Goal: Transaction & Acquisition: Book appointment/travel/reservation

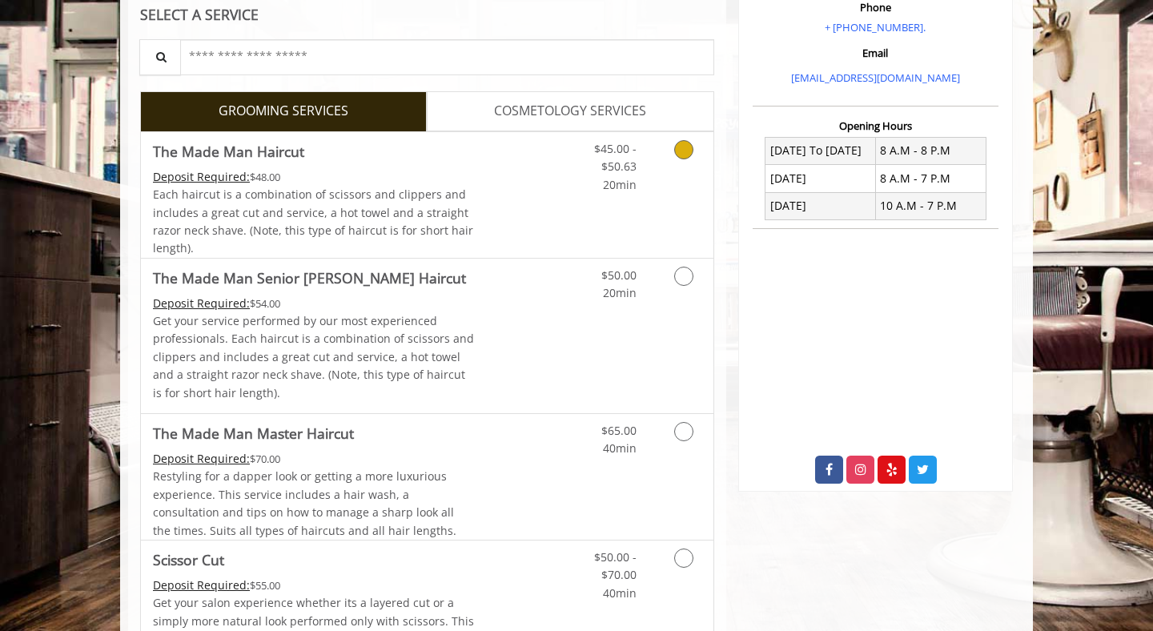
scroll to position [322, 0]
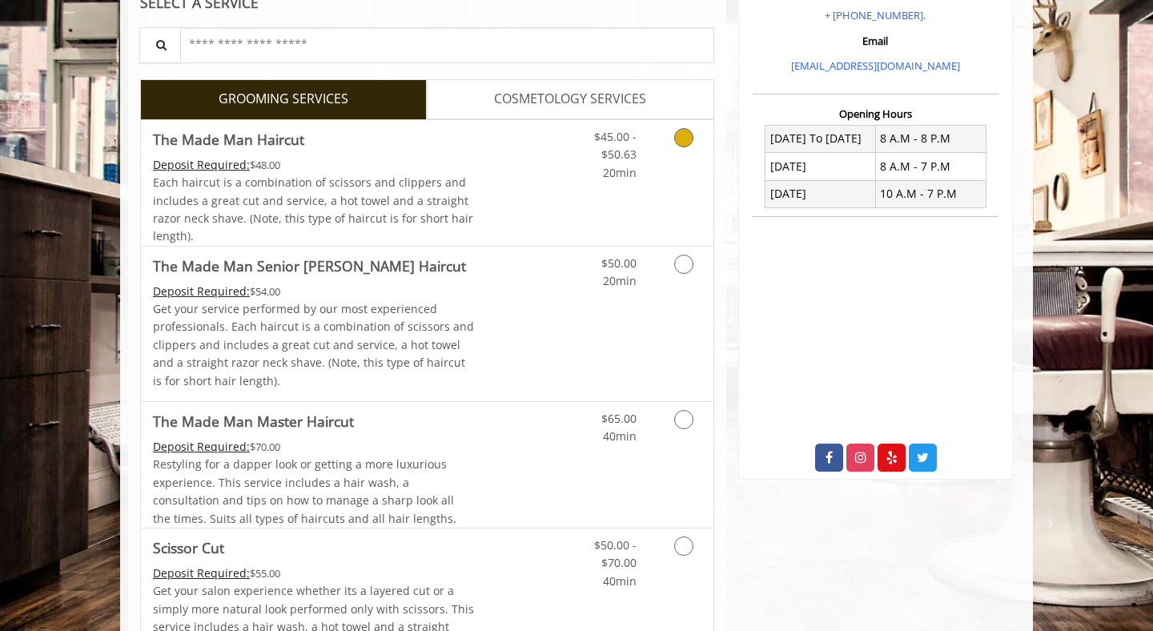
click at [570, 184] on div "$45.00 - $50.63 20min" at bounding box center [641, 183] width 143 height 126
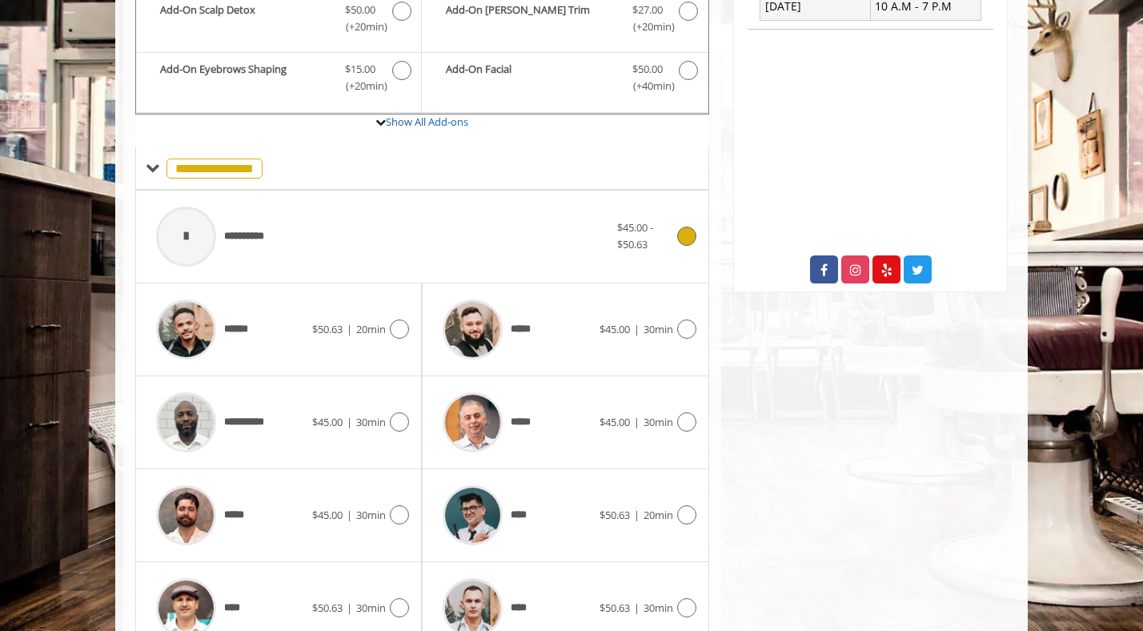
scroll to position [511, 0]
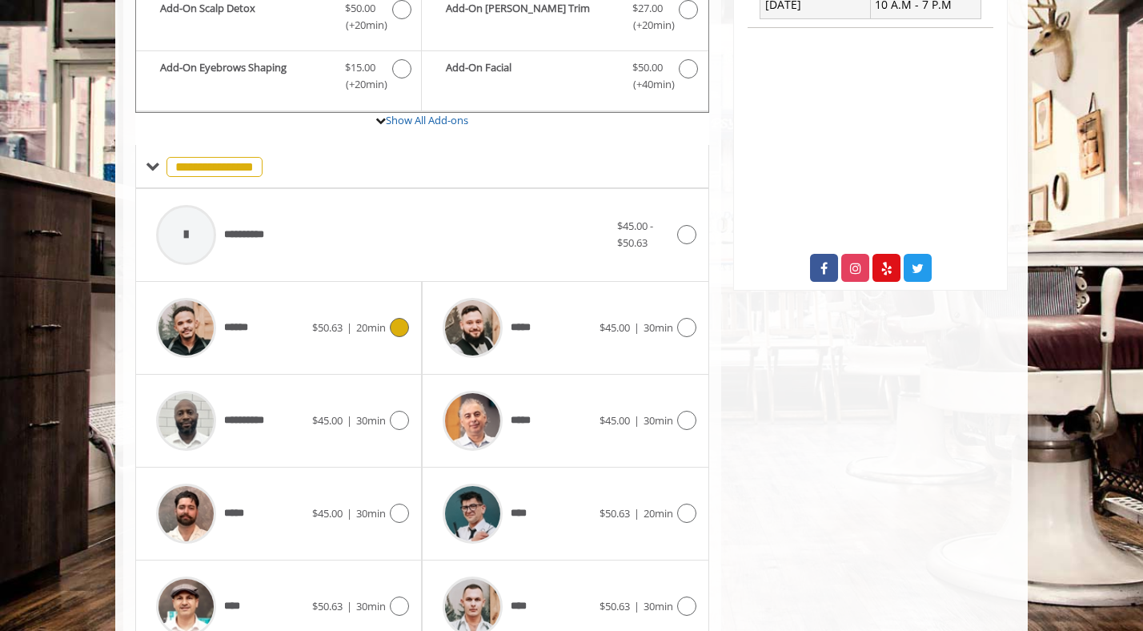
click at [391, 328] on icon at bounding box center [399, 327] width 19 height 19
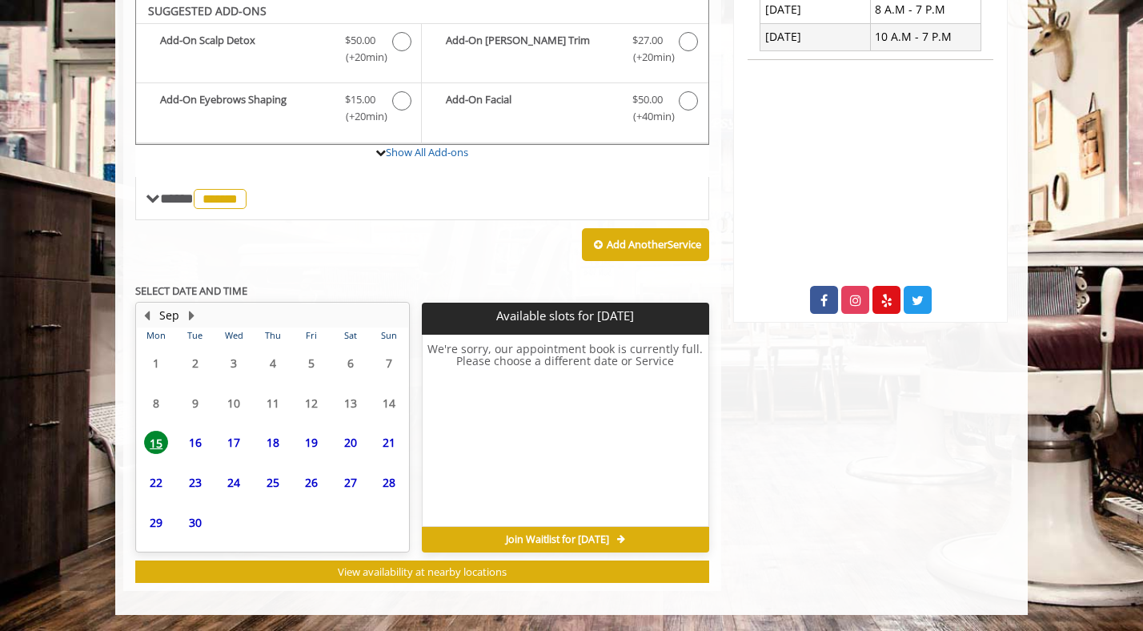
scroll to position [479, 0]
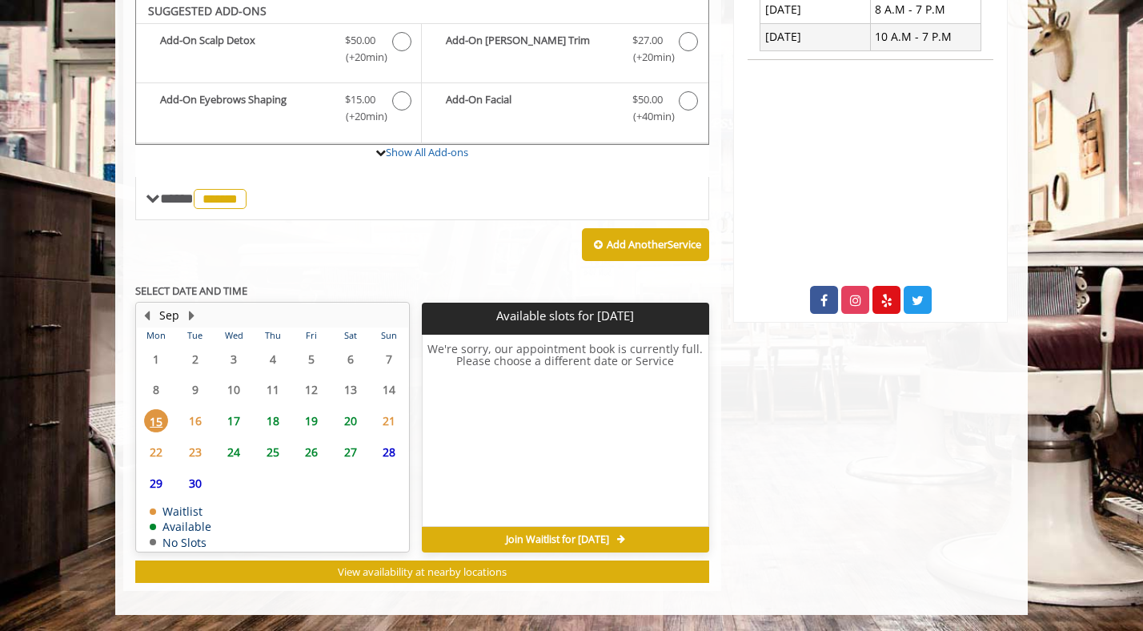
click at [235, 418] on span "17" at bounding box center [234, 420] width 24 height 23
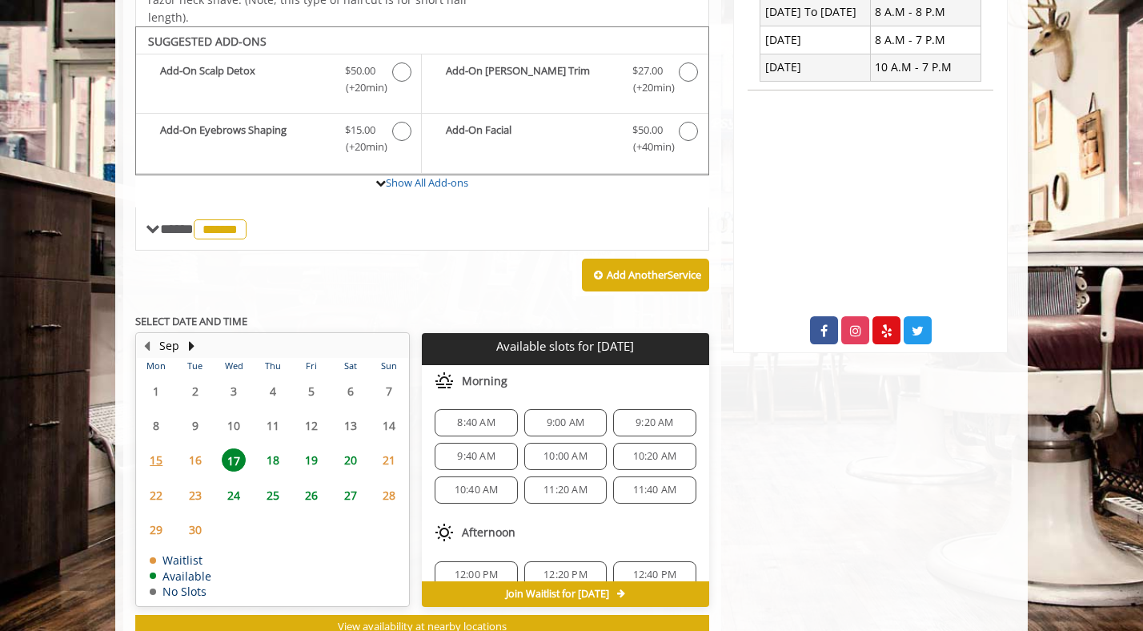
scroll to position [0, 0]
click at [568, 457] on span "10:00 AM" at bounding box center [565, 457] width 44 height 13
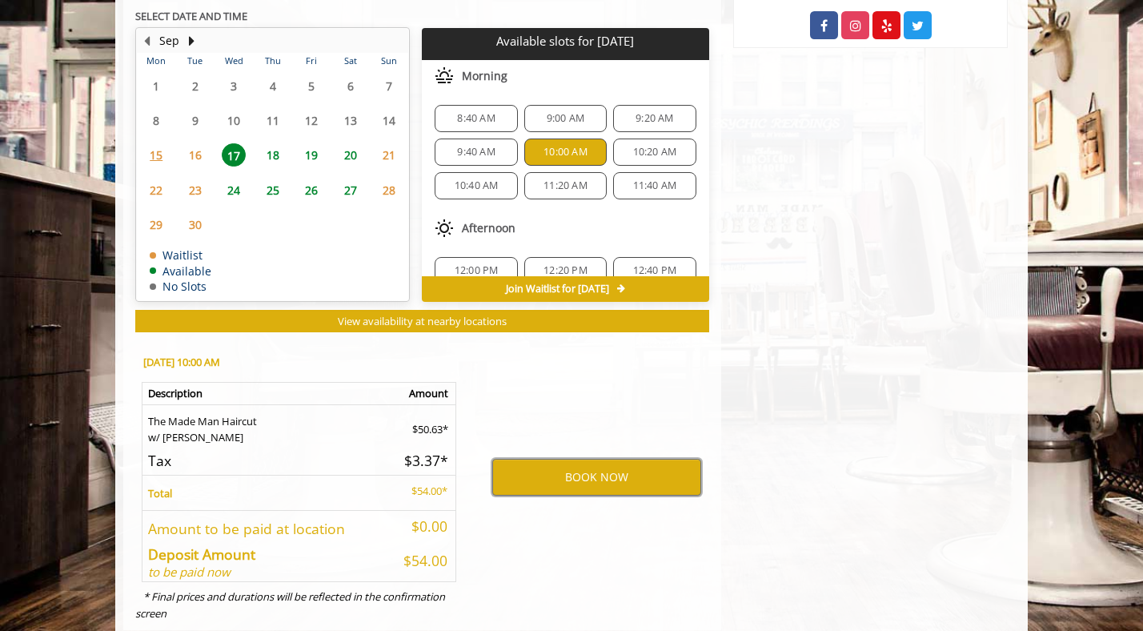
scroll to position [752, 0]
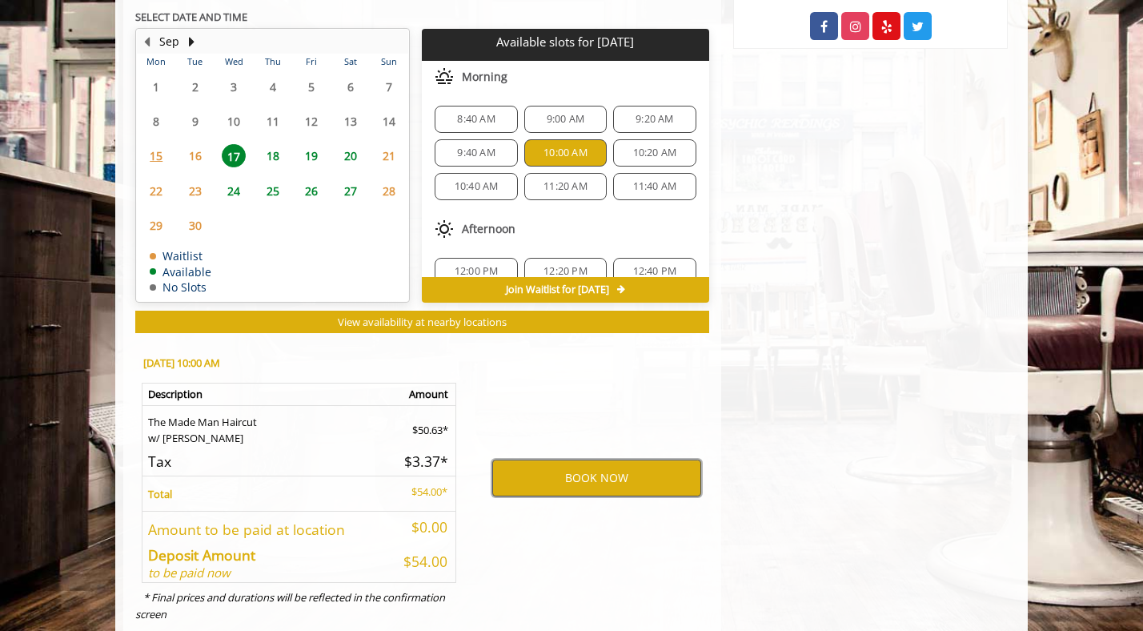
click at [540, 475] on button "BOOK NOW" at bounding box center [596, 477] width 209 height 37
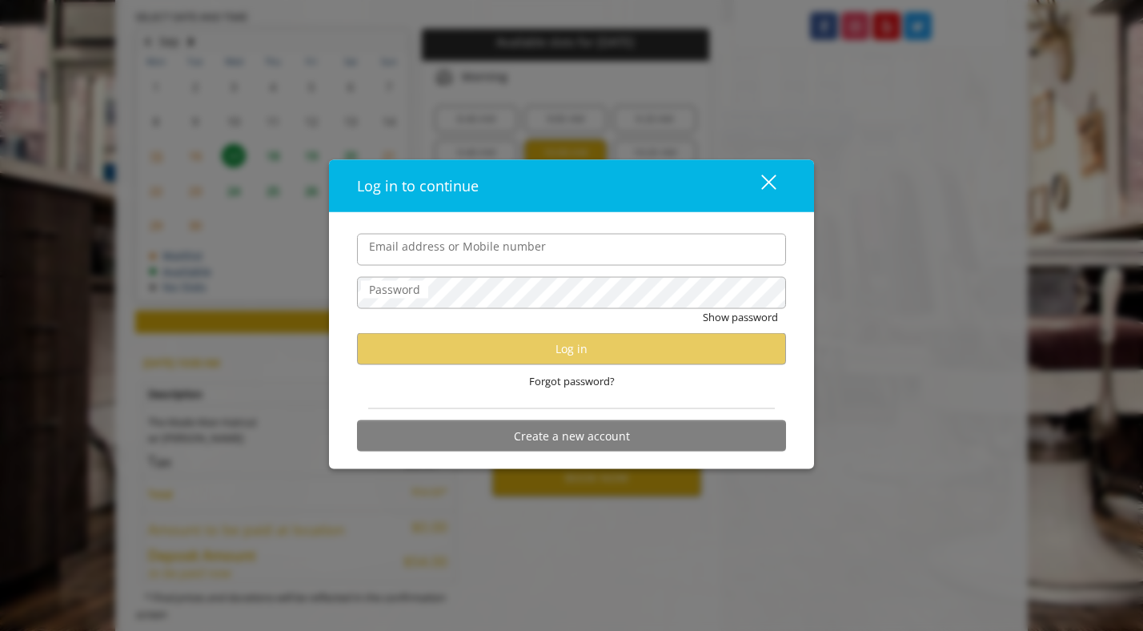
click at [430, 260] on input "Email address or Mobile number" at bounding box center [571, 249] width 429 height 32
click at [443, 247] on input "Email address or Mobile number" at bounding box center [571, 249] width 429 height 32
type input "**********"
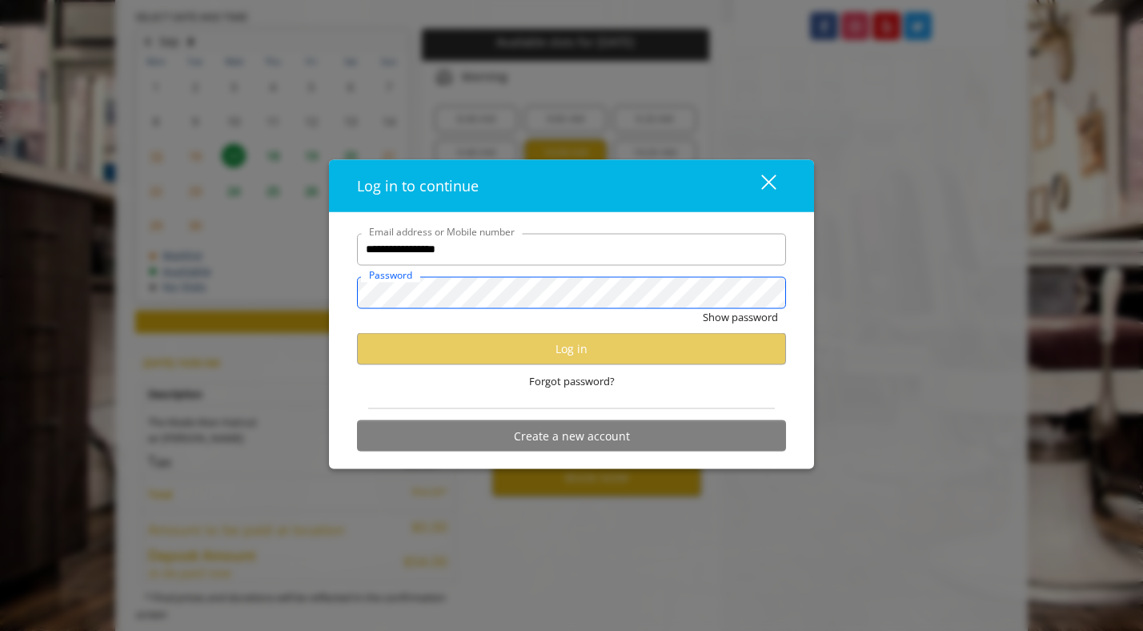
scroll to position [0, 0]
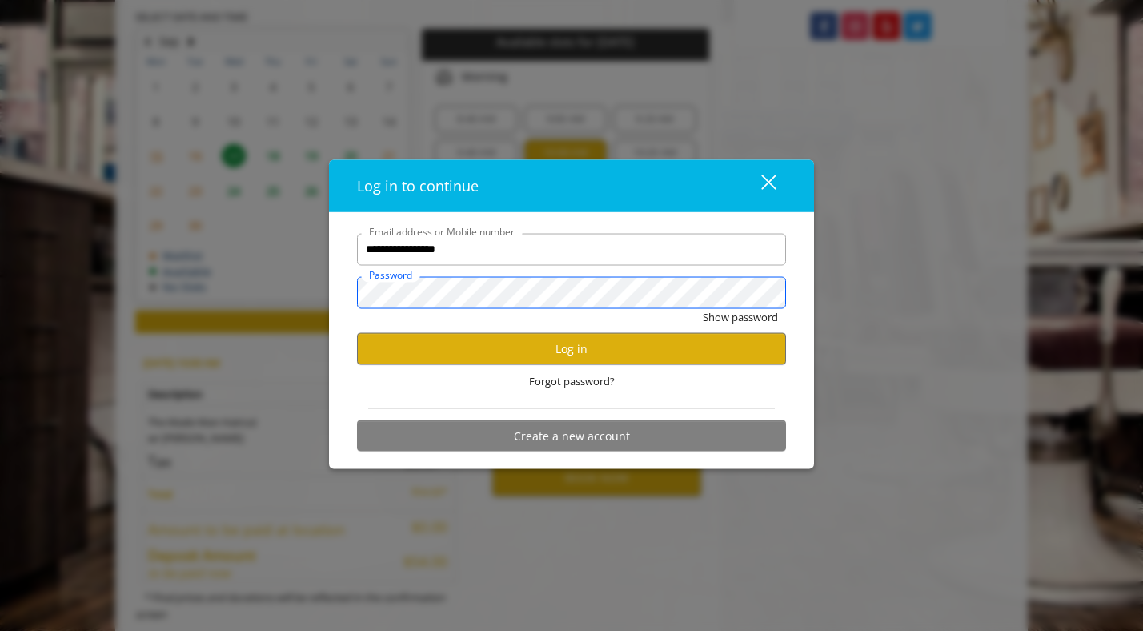
click at [703, 308] on button "Show password" at bounding box center [740, 316] width 75 height 17
click at [503, 355] on button "Log in" at bounding box center [571, 348] width 429 height 31
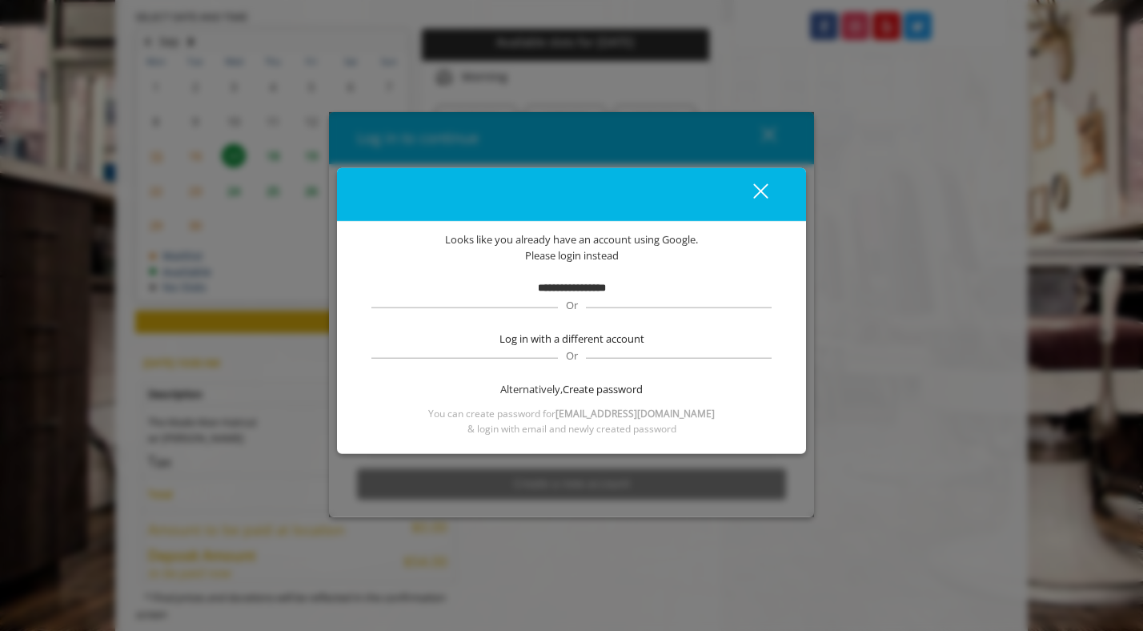
click at [759, 193] on div "close dialog" at bounding box center [760, 190] width 15 height 15
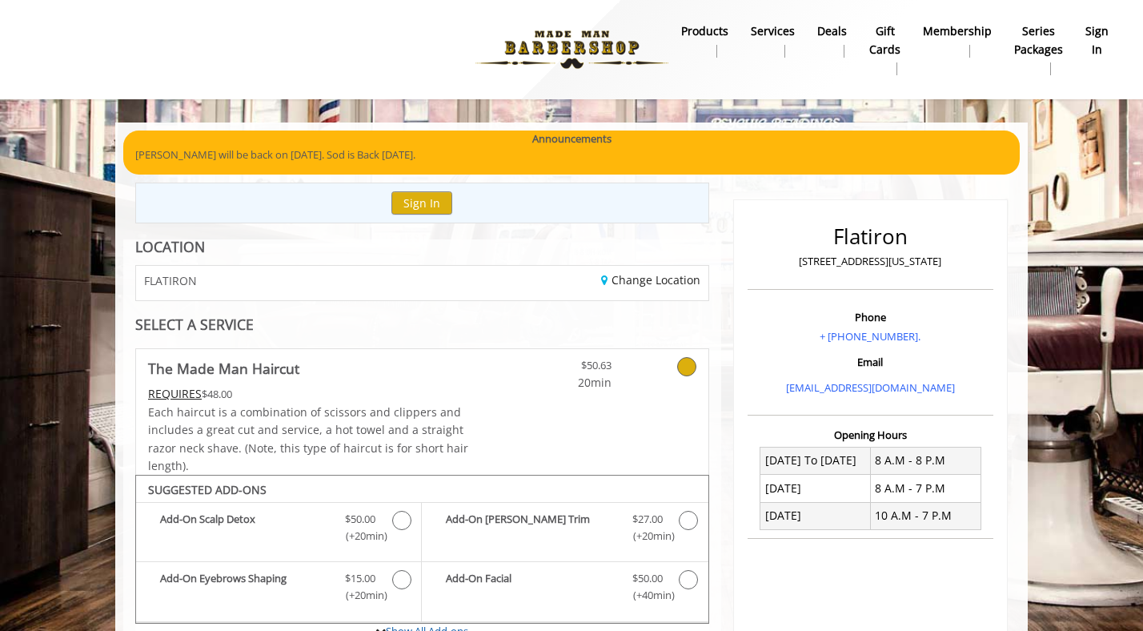
click at [1101, 36] on b "sign in" at bounding box center [1096, 40] width 23 height 36
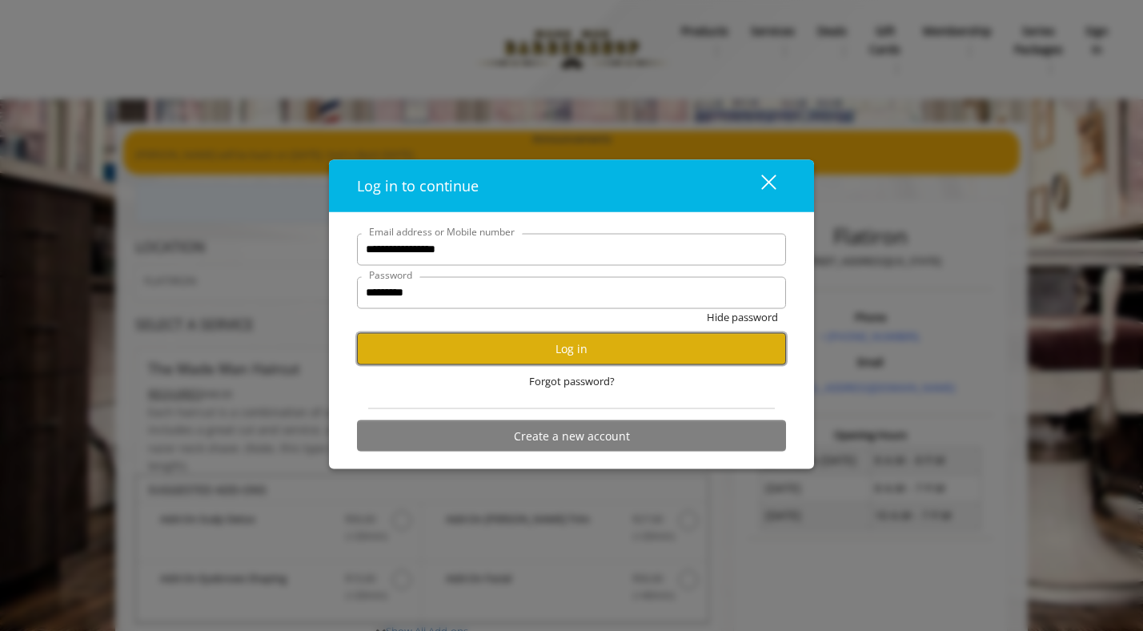
click at [574, 346] on button "Log in" at bounding box center [571, 348] width 429 height 31
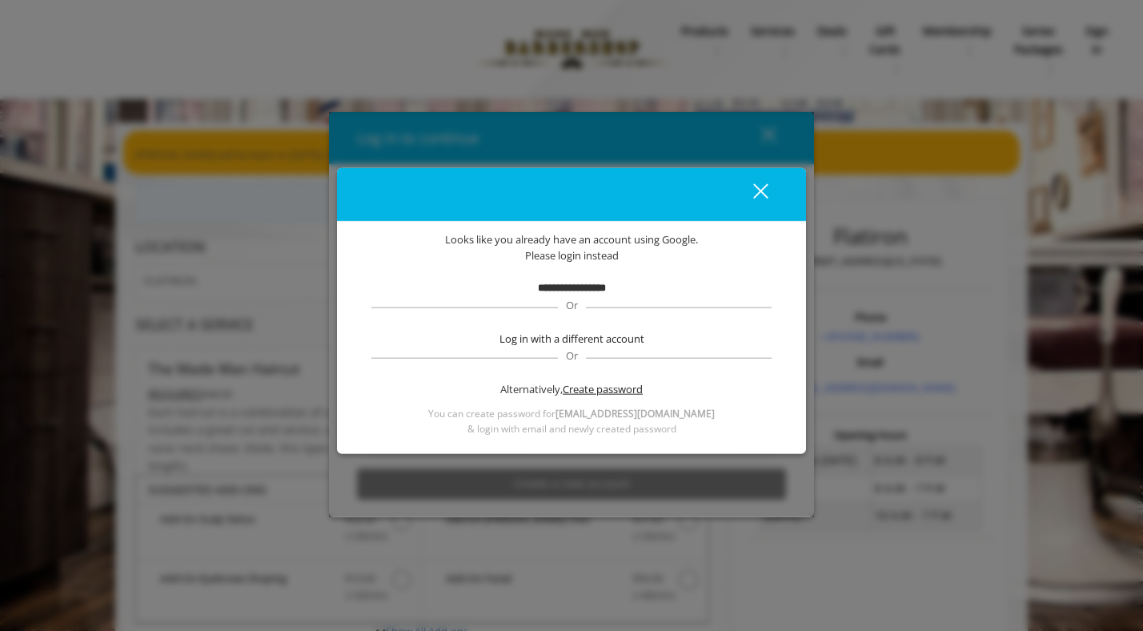
click at [601, 390] on span "Create password" at bounding box center [603, 389] width 80 height 17
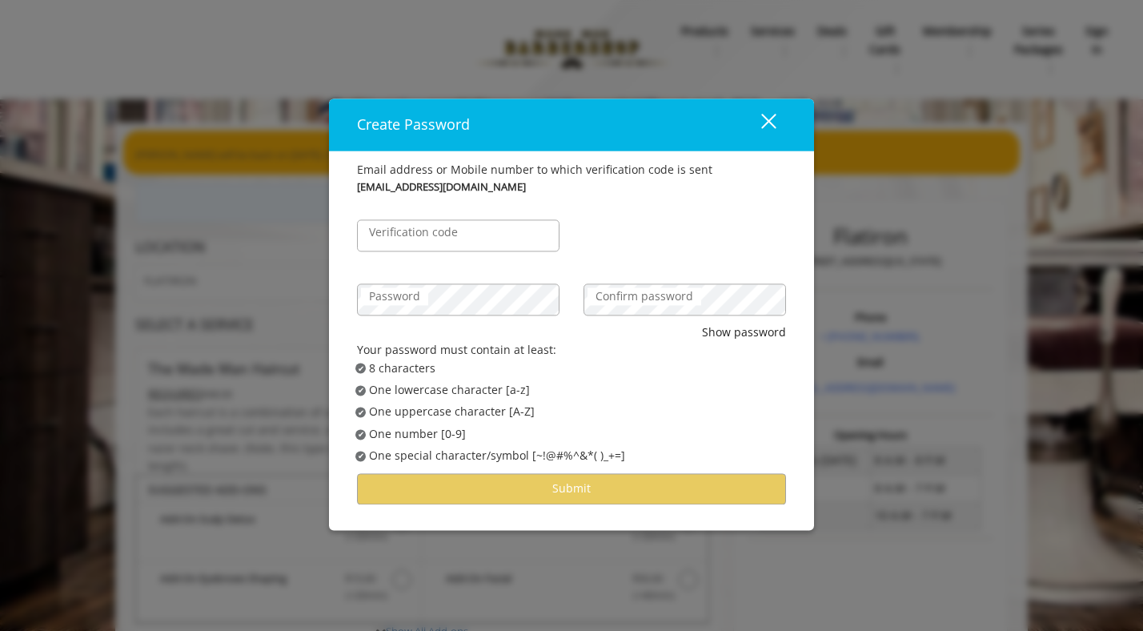
click at [441, 236] on label "Verification code" at bounding box center [413, 232] width 105 height 18
click at [441, 236] on input "Verification code" at bounding box center [458, 235] width 203 height 32
type input "******"
click at [427, 314] on div "Password" at bounding box center [458, 291] width 227 height 64
click at [627, 302] on label "Confirm password" at bounding box center [645, 296] width 114 height 18
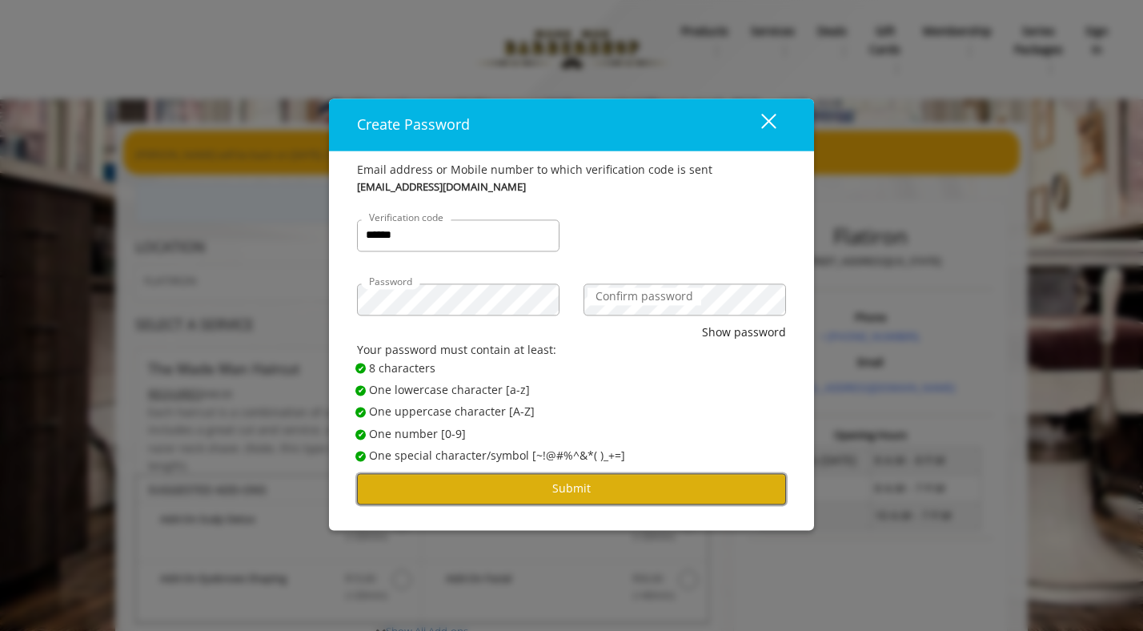
click at [551, 487] on button "Submit" at bounding box center [571, 488] width 429 height 31
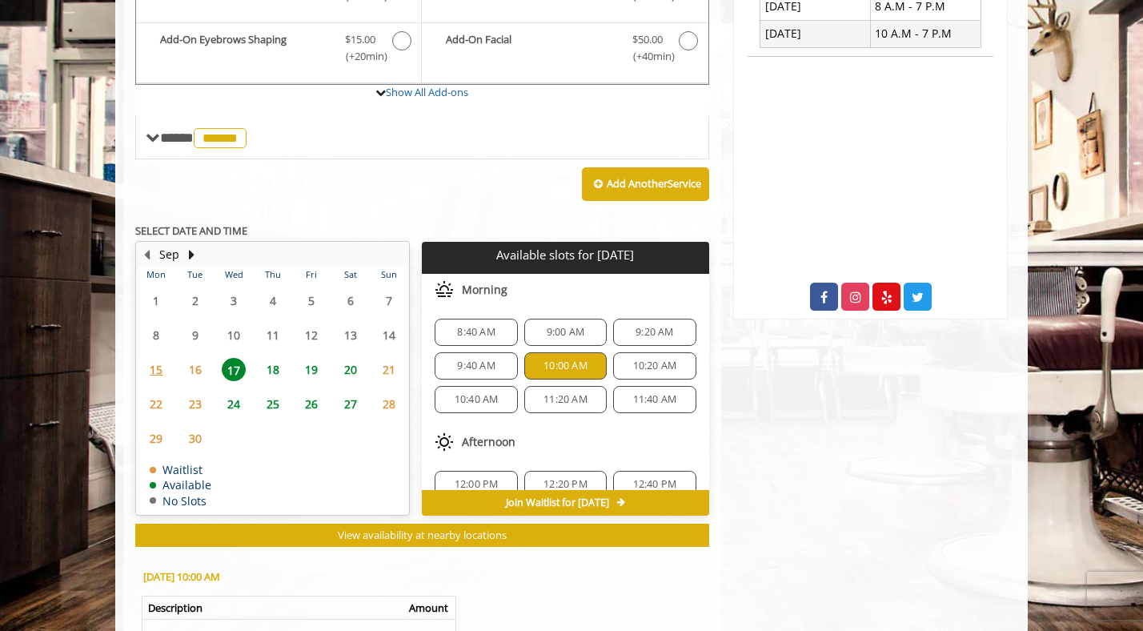
scroll to position [736, 0]
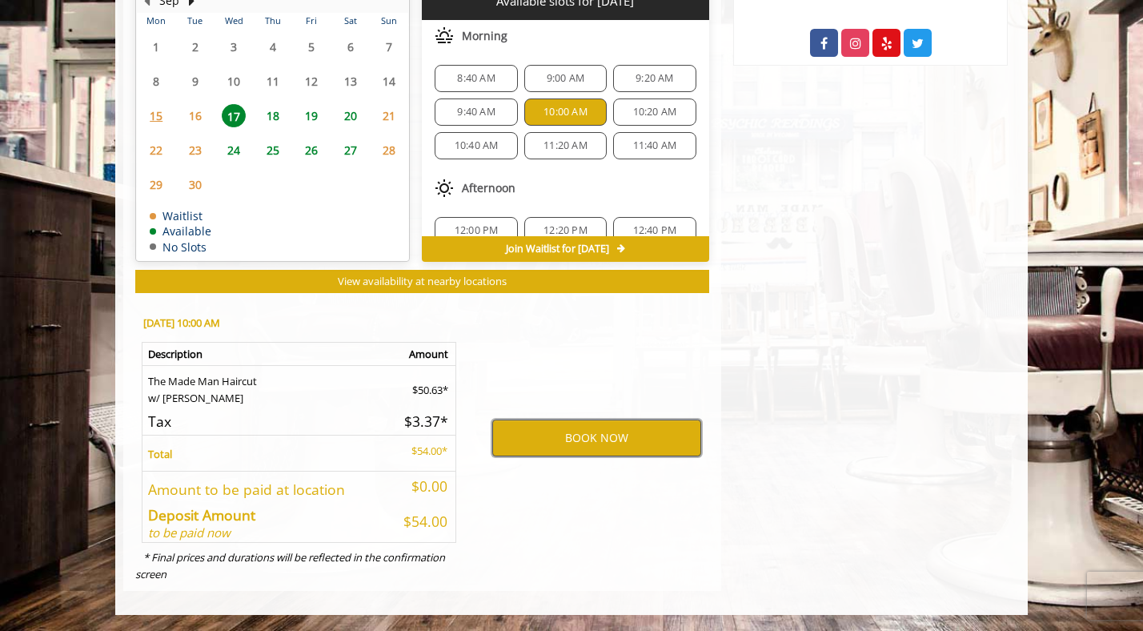
click at [566, 432] on button "BOOK NOW" at bounding box center [596, 437] width 209 height 37
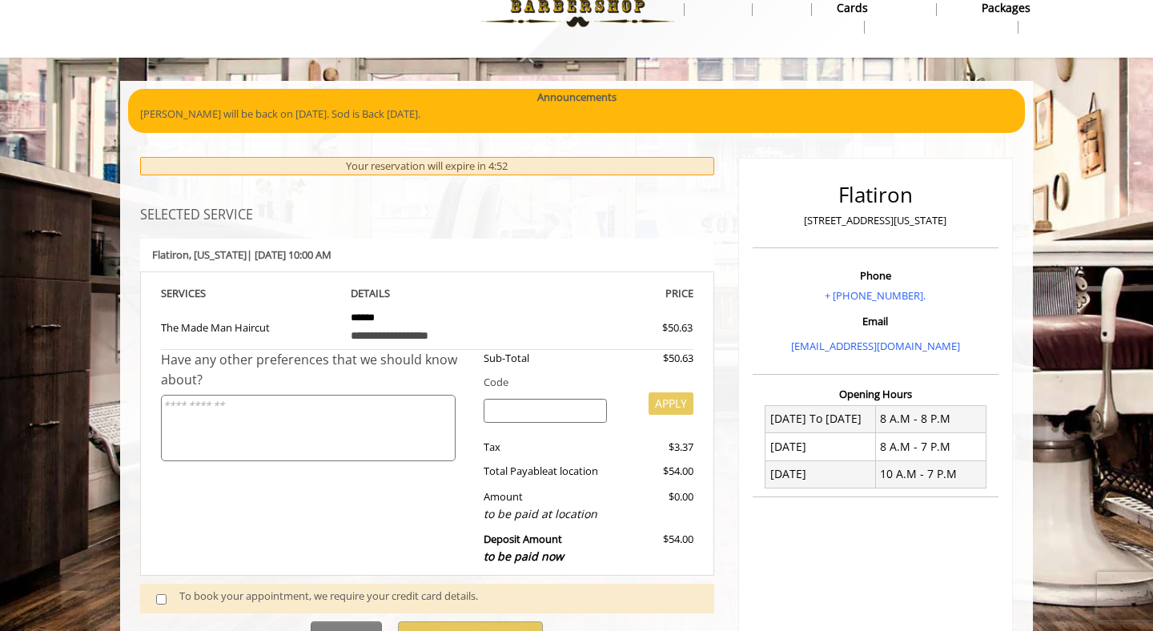
scroll to position [211, 0]
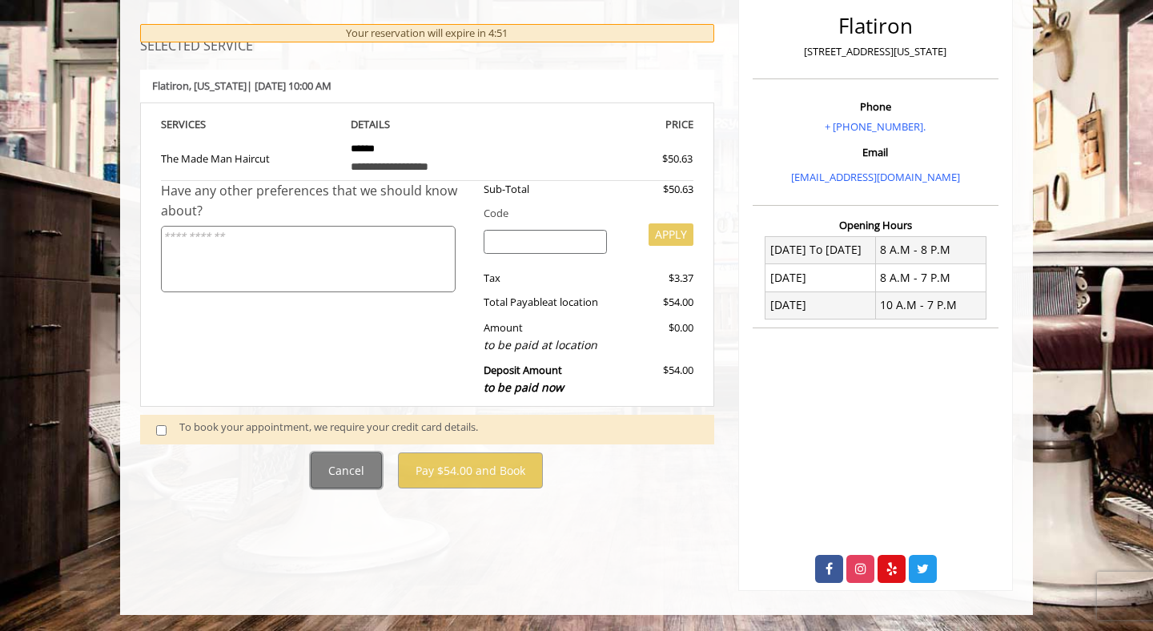
click at [354, 470] on button "Cancel" at bounding box center [346, 470] width 71 height 36
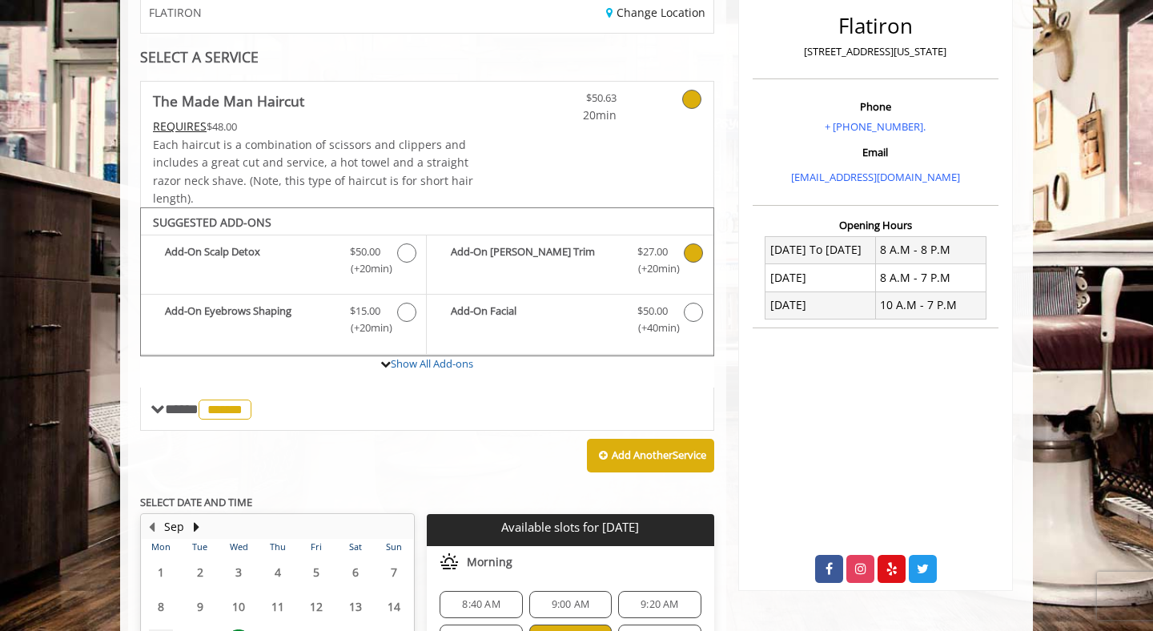
click at [649, 265] on span "(+20min )" at bounding box center [651, 268] width 47 height 17
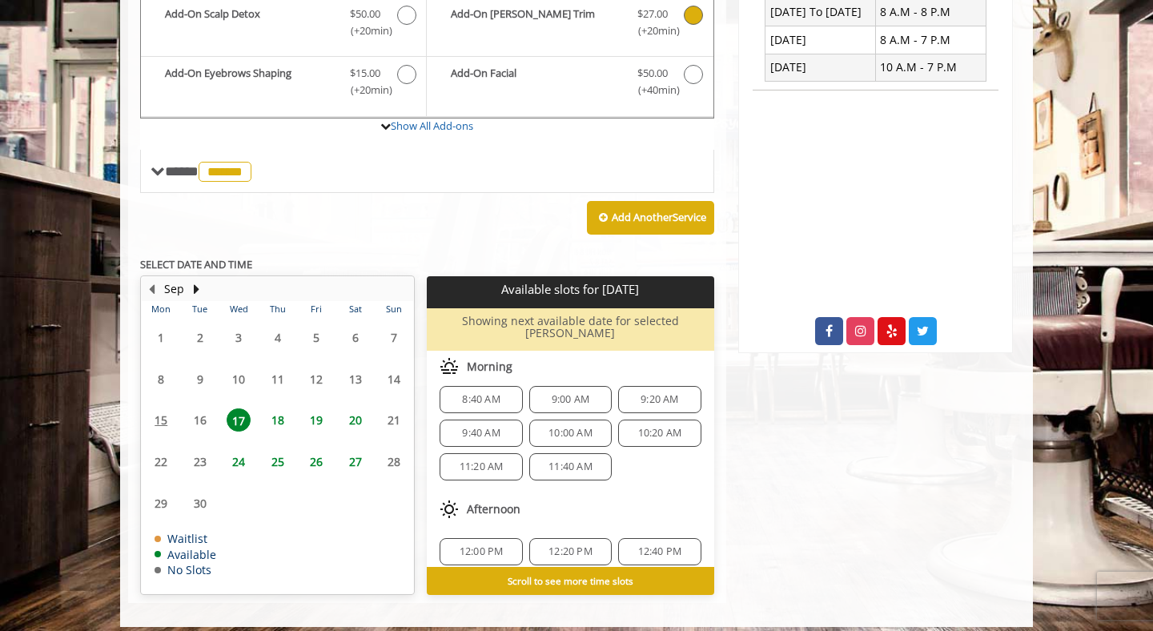
scroll to position [4, 0]
click at [551, 432] on span "10:00 AM" at bounding box center [570, 438] width 44 height 13
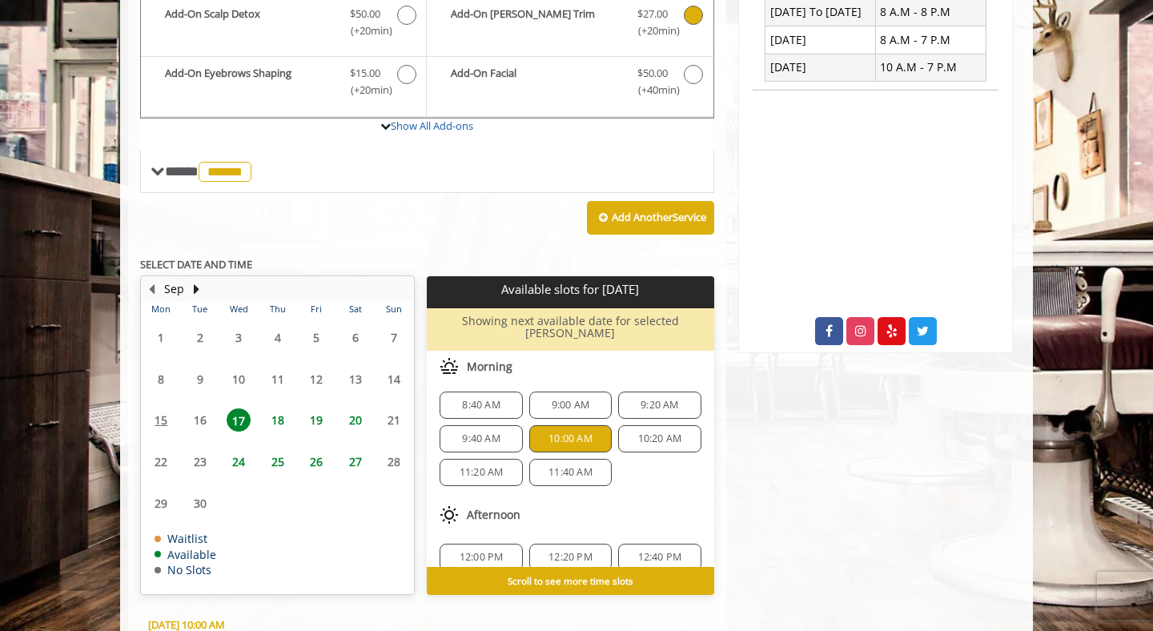
scroll to position [785, 0]
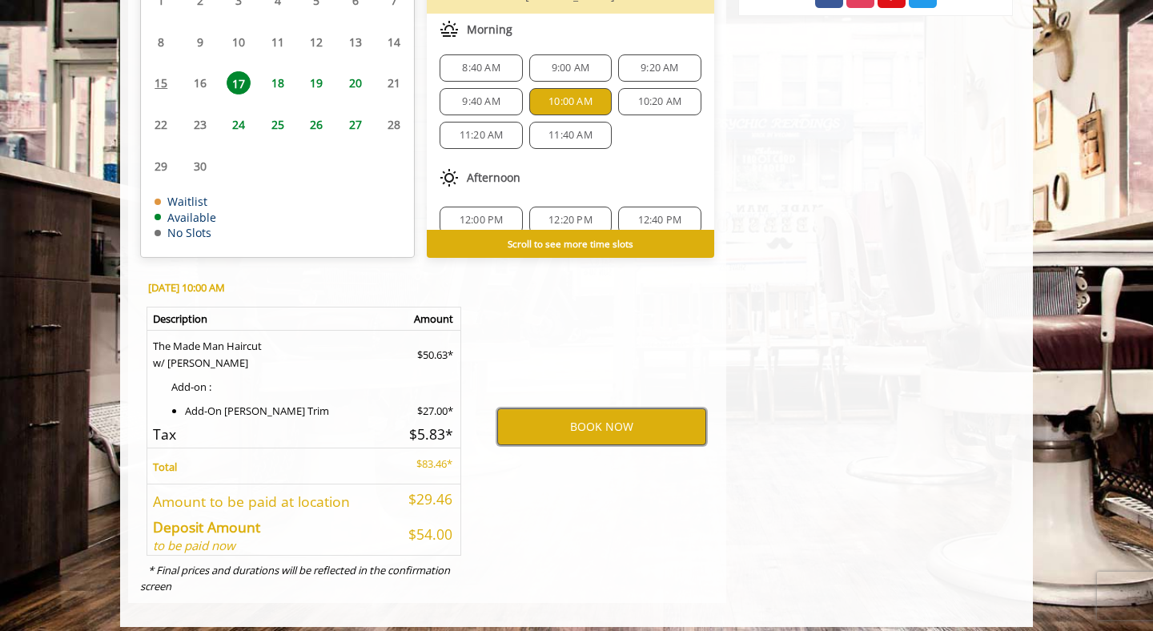
click at [586, 412] on button "BOOK NOW" at bounding box center [601, 426] width 209 height 37
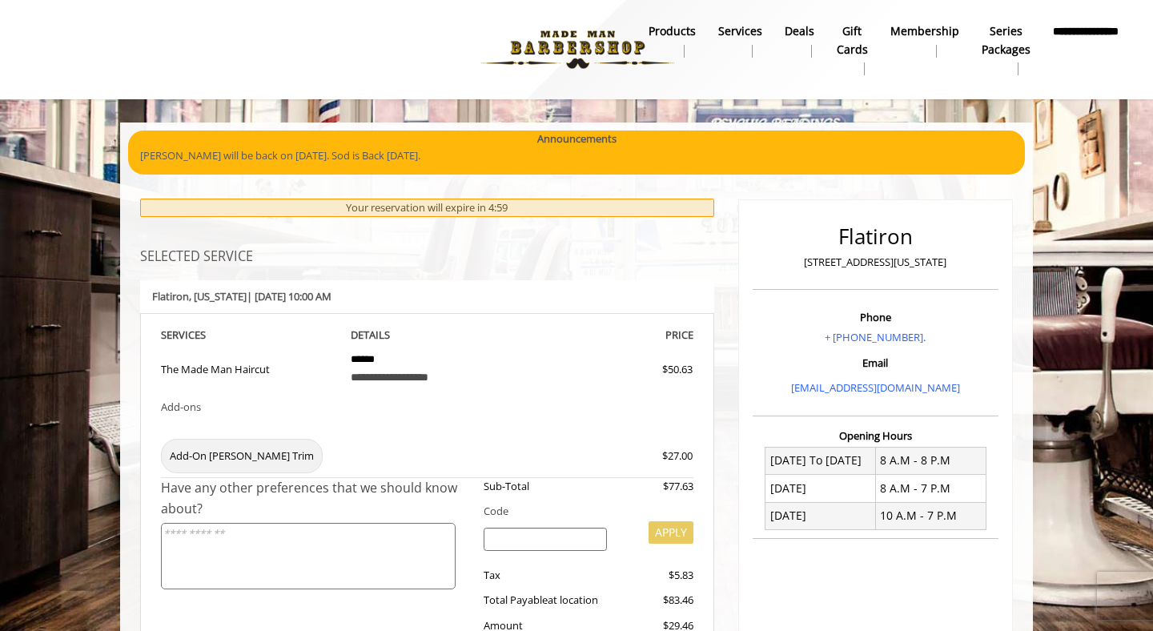
scroll to position [211, 0]
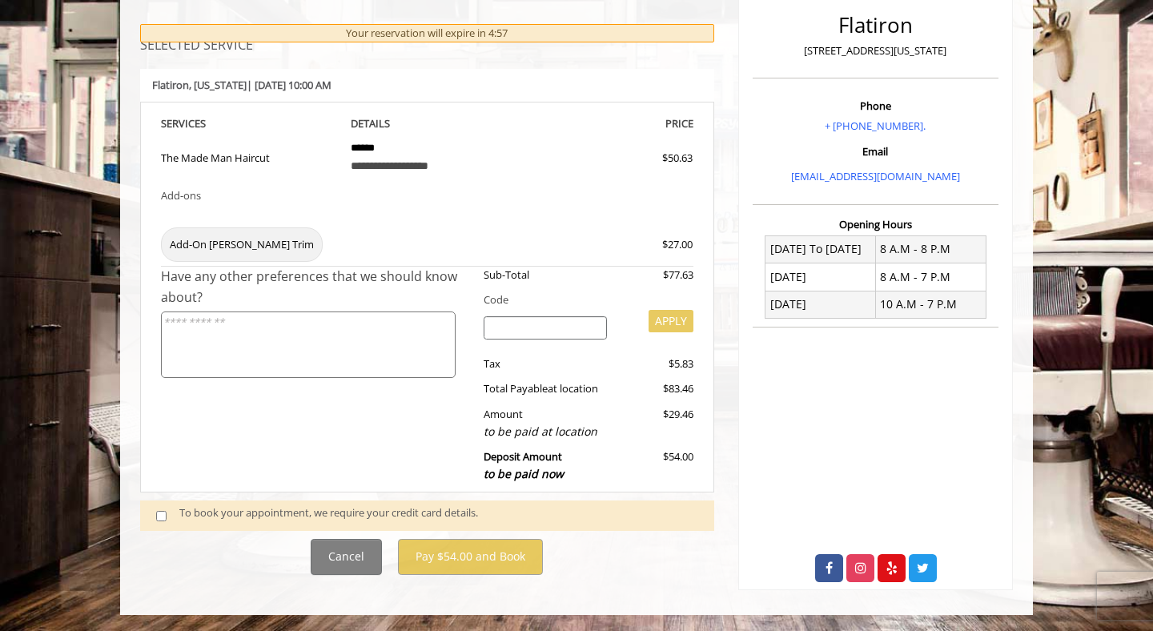
click at [160, 526] on span at bounding box center [167, 526] width 47 height 1
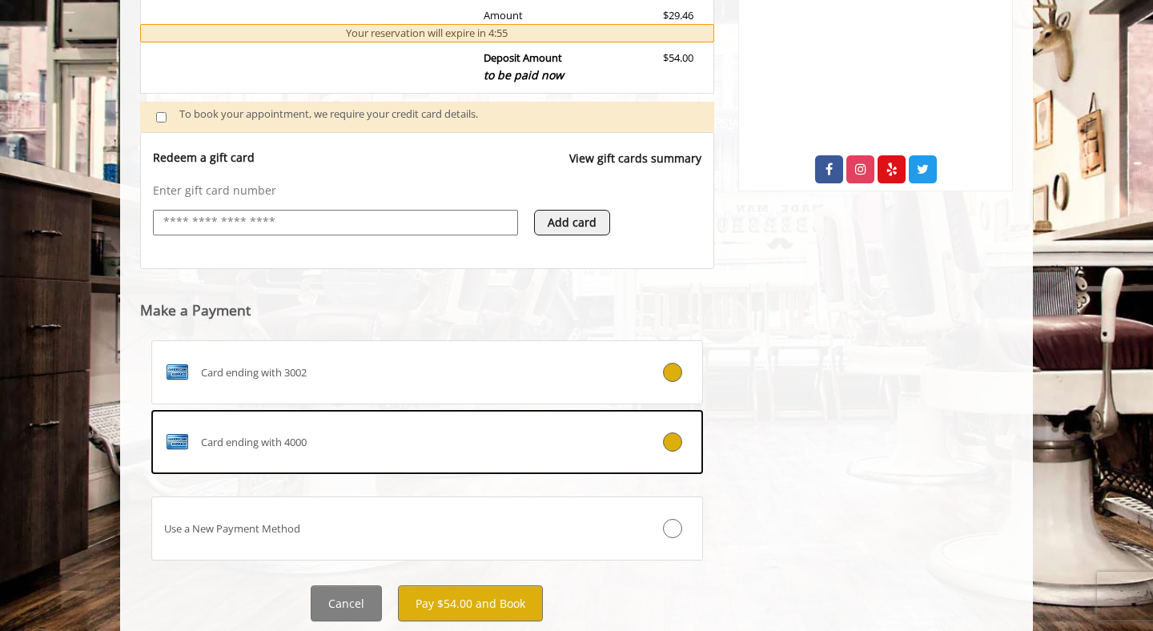
scroll to position [636, 0]
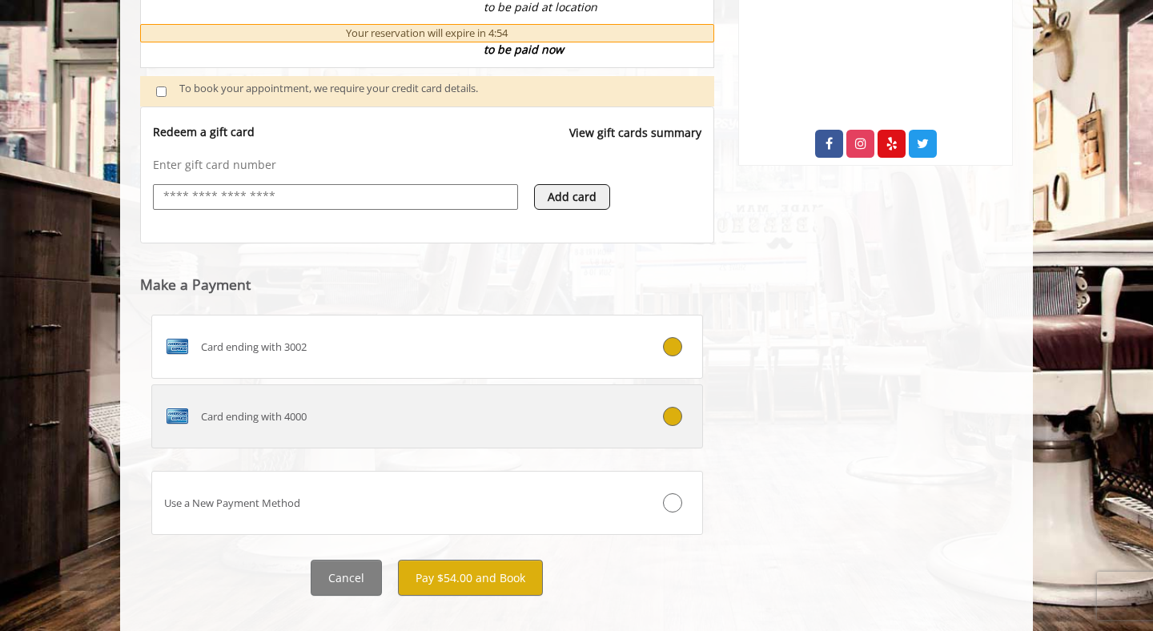
click at [415, 423] on div "Card ending with 4000" at bounding box center [381, 416] width 458 height 26
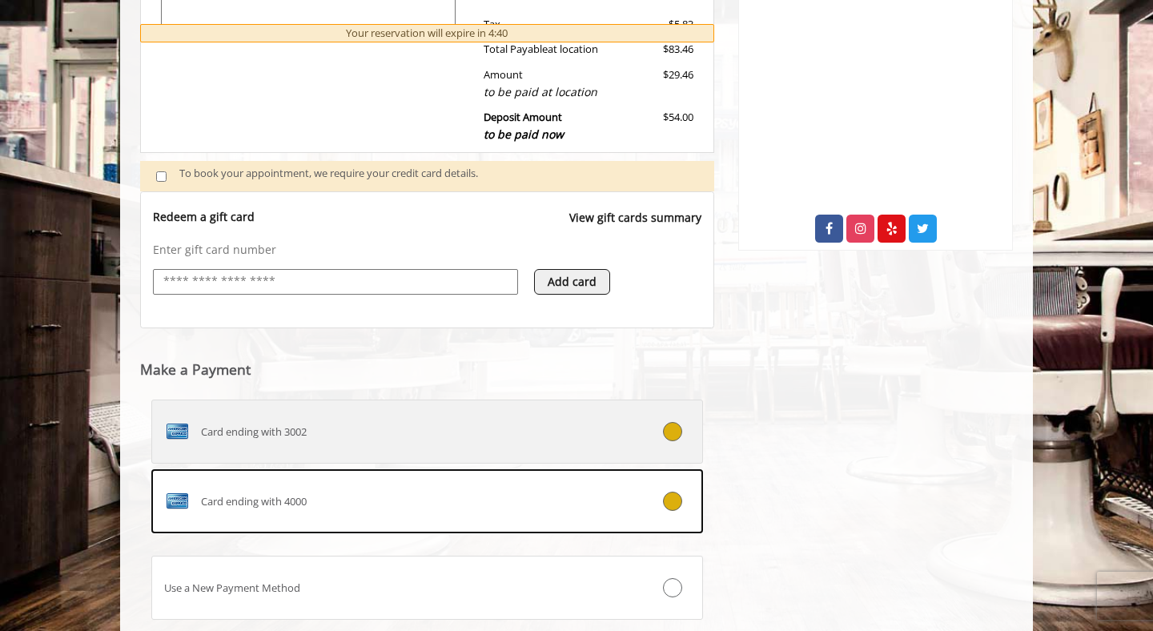
scroll to position [656, 0]
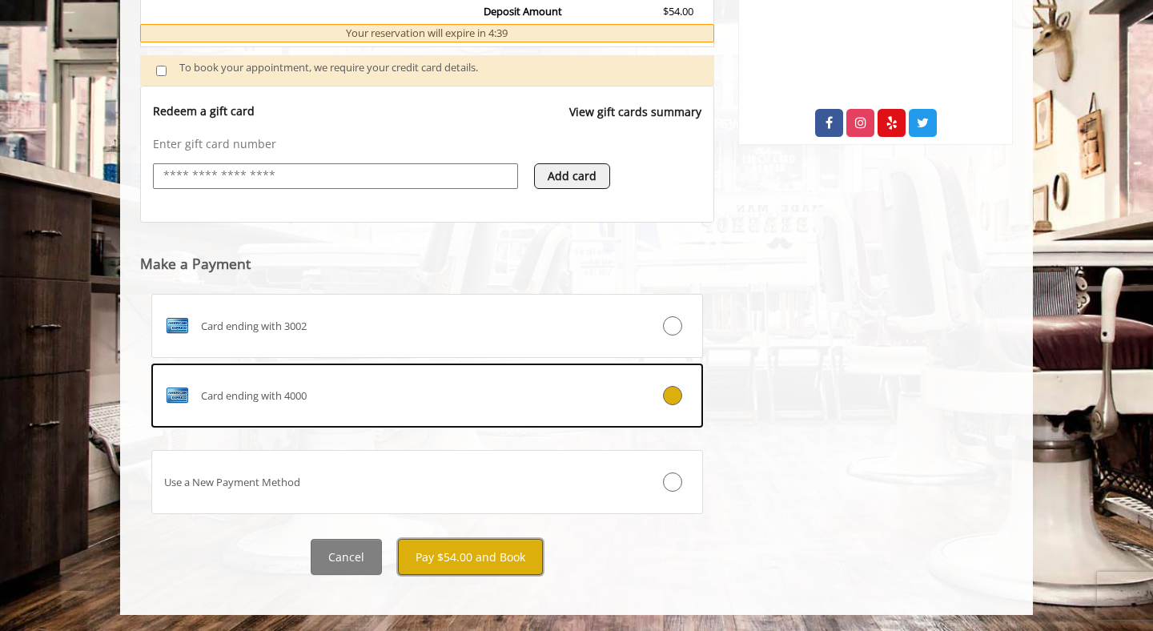
click at [476, 561] on button "Pay $54.00 and Book" at bounding box center [470, 557] width 145 height 36
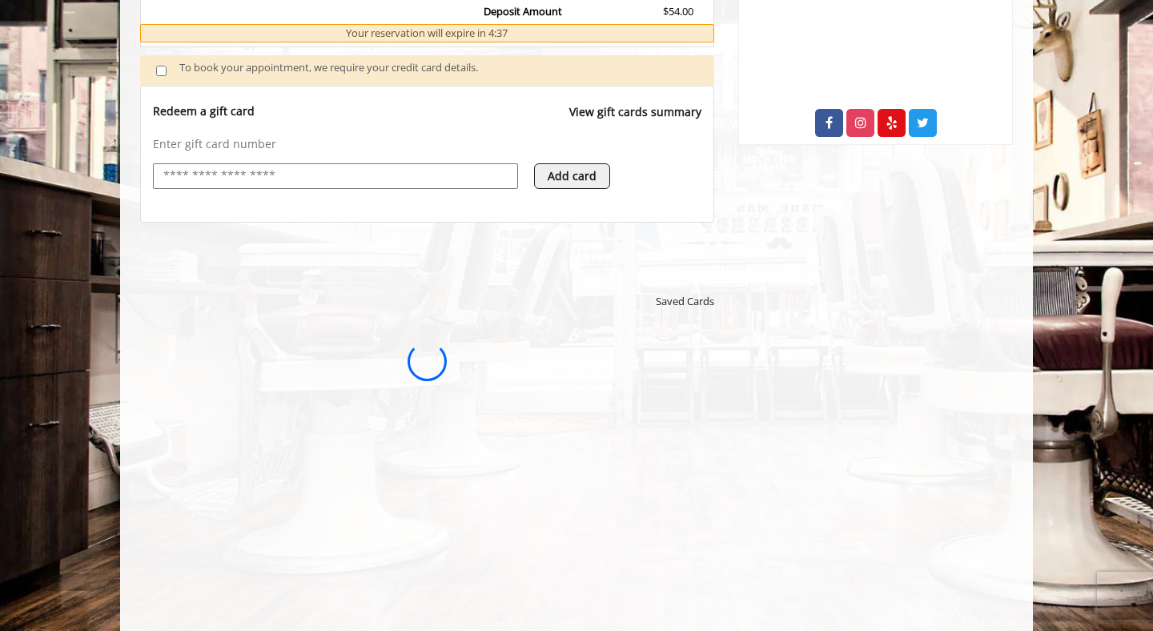
scroll to position [0, 0]
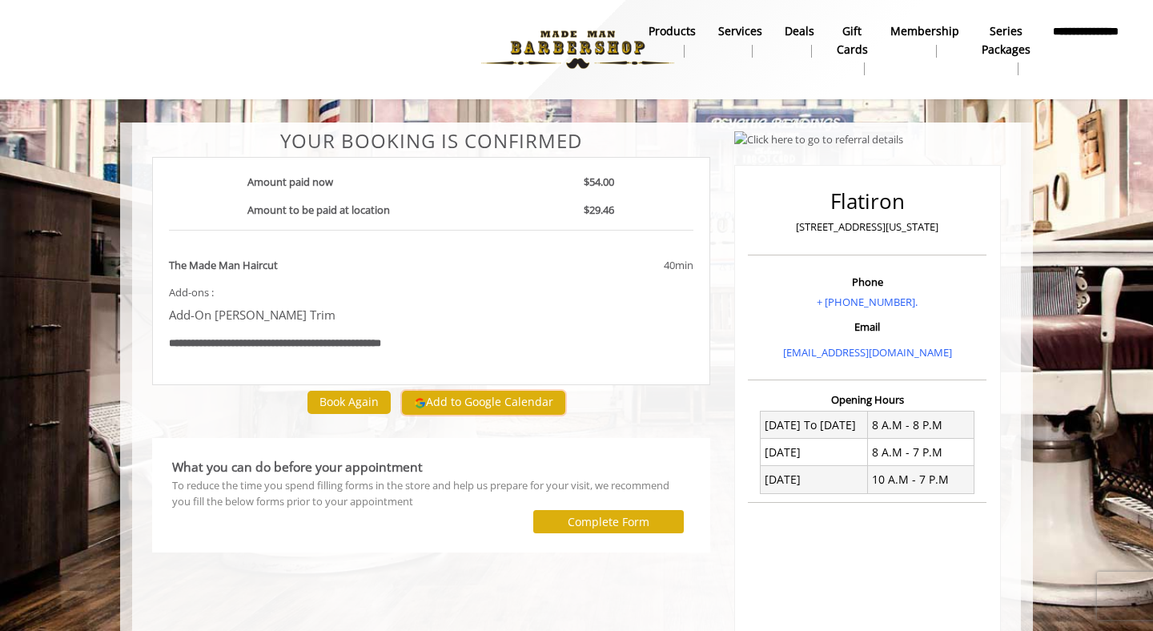
click at [460, 405] on button "Add to Google Calendar" at bounding box center [483, 403] width 163 height 24
